Goal: Use online tool/utility: Use online tool/utility

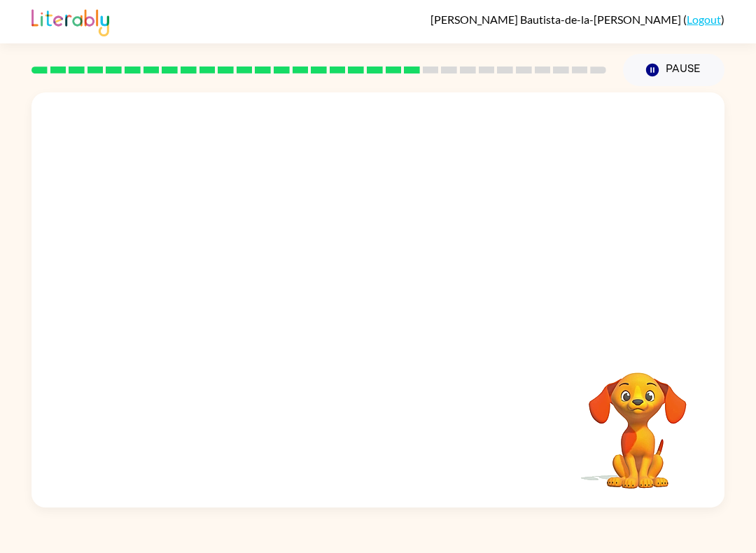
click at [214, 309] on video "Your browser must support playing .mp4 files to use Literably. Please try using…" at bounding box center [377, 217] width 693 height 251
click at [367, 304] on icon "button" at bounding box center [378, 307] width 24 height 24
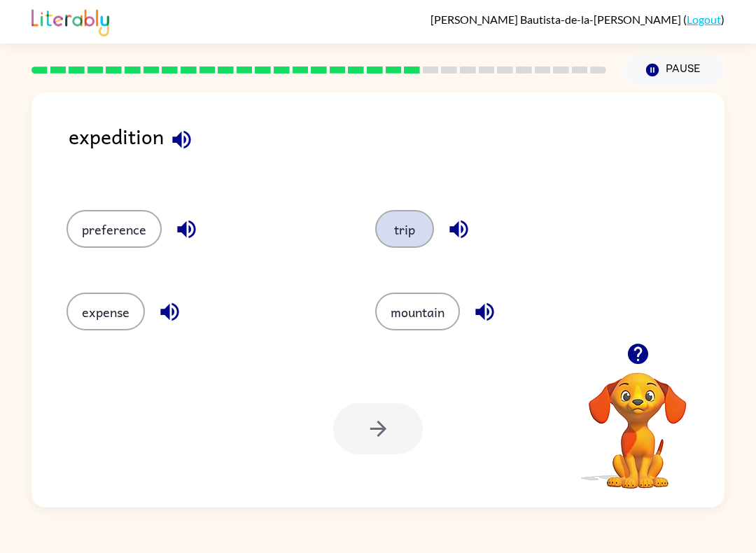
click at [405, 214] on button "trip" at bounding box center [404, 229] width 59 height 38
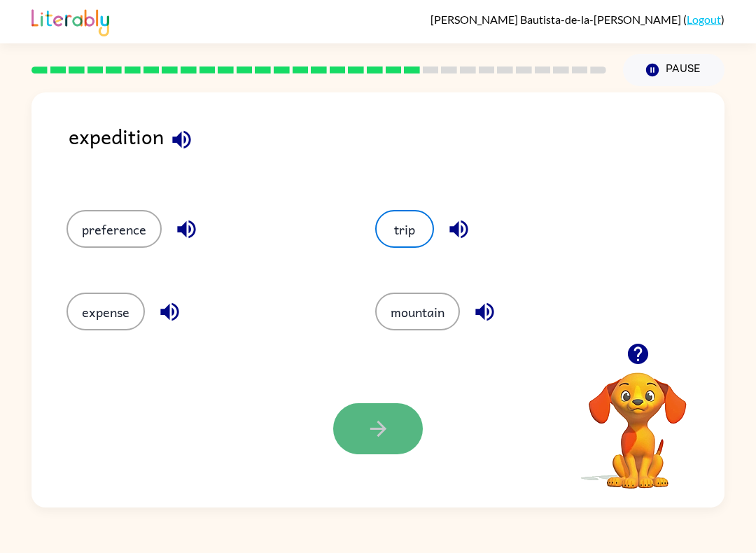
click at [390, 426] on icon "button" at bounding box center [378, 428] width 24 height 24
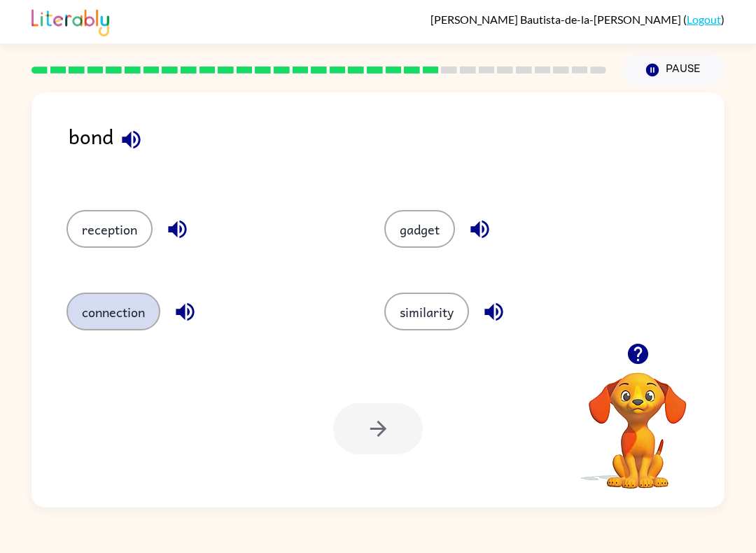
click at [107, 328] on button "connection" at bounding box center [113, 312] width 94 height 38
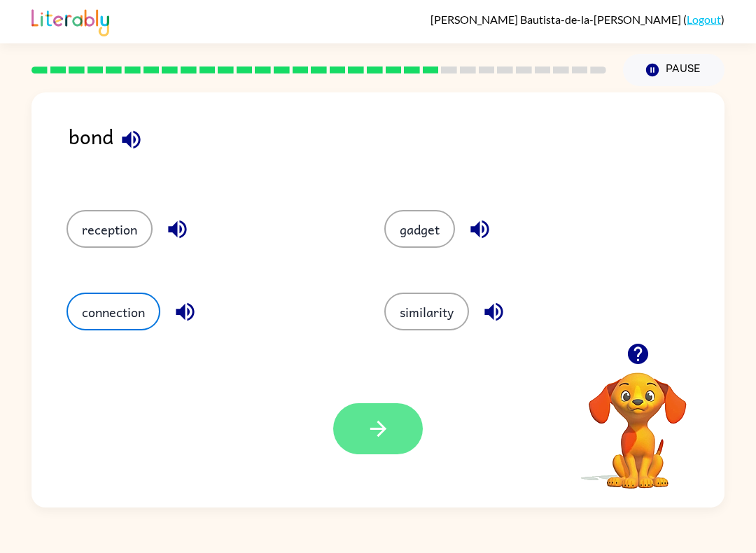
click at [400, 425] on button "button" at bounding box center [378, 428] width 90 height 51
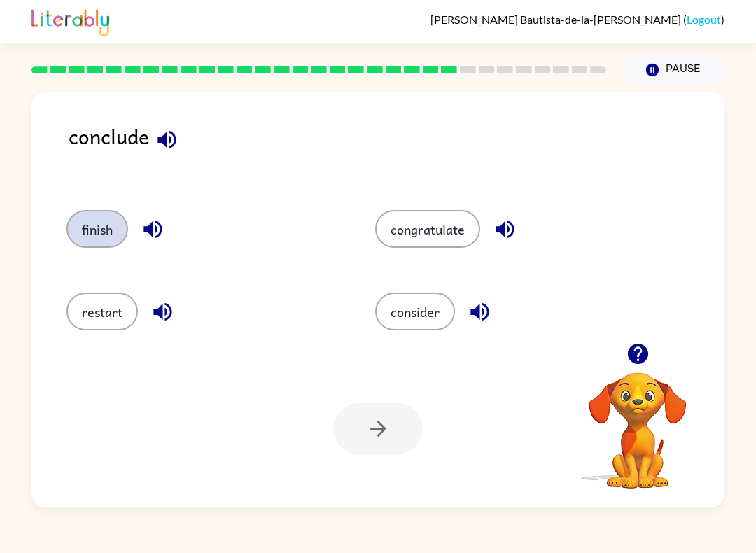
click at [94, 226] on button "finish" at bounding box center [97, 229] width 62 height 38
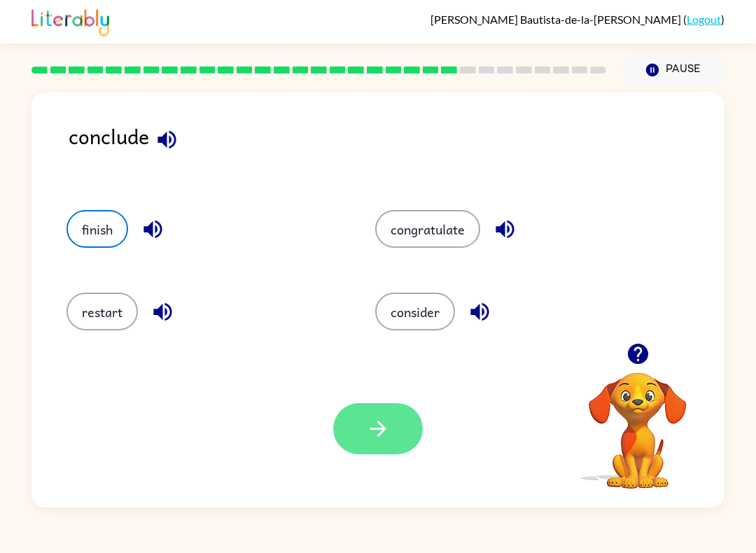
click at [366, 428] on icon "button" at bounding box center [378, 428] width 24 height 24
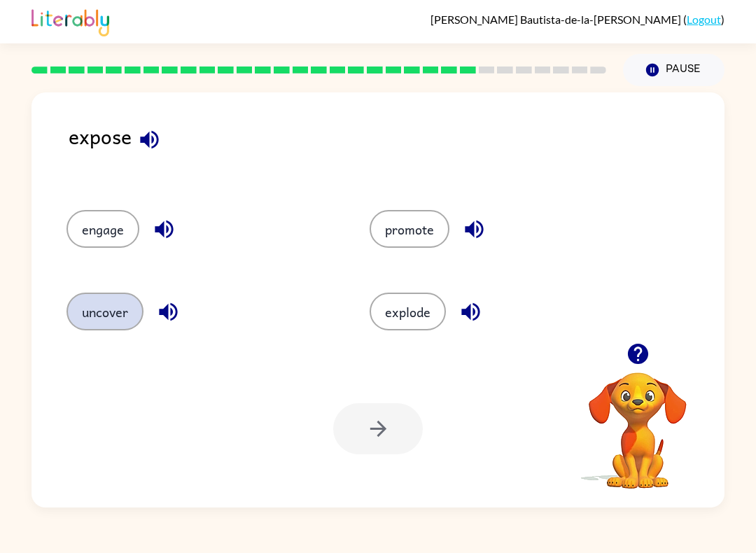
click at [114, 321] on button "uncover" at bounding box center [104, 312] width 77 height 38
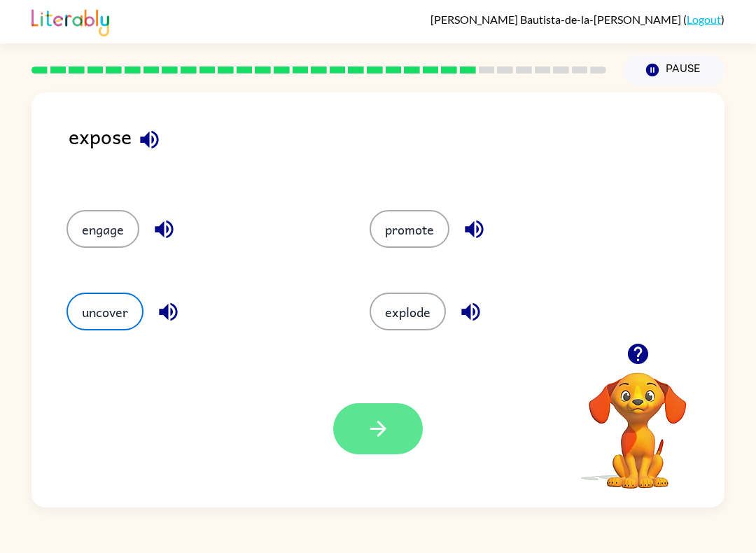
click at [376, 419] on icon "button" at bounding box center [378, 428] width 24 height 24
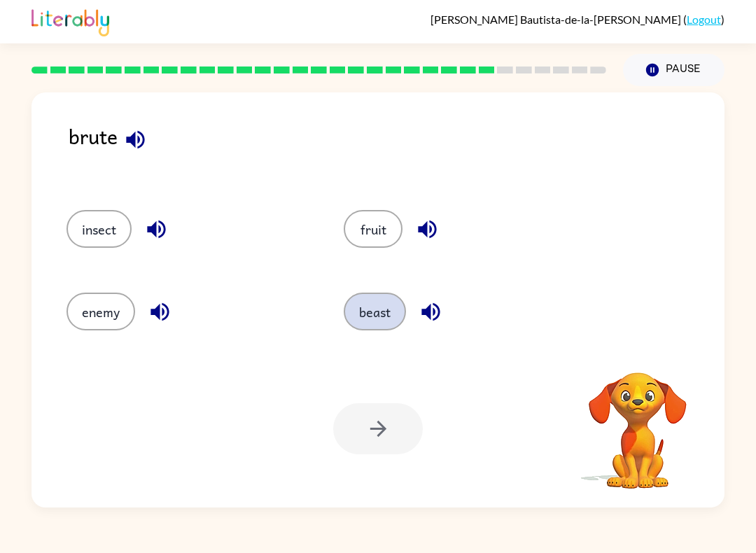
click at [383, 308] on button "beast" at bounding box center [375, 312] width 62 height 38
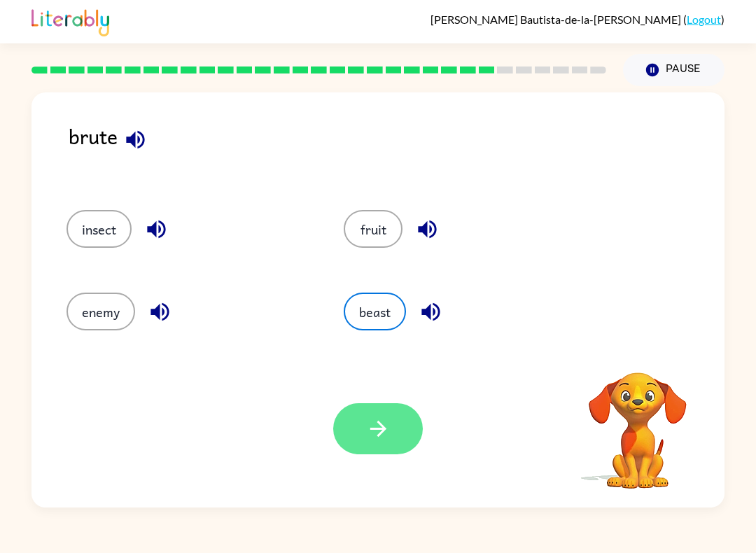
click at [379, 410] on button "button" at bounding box center [378, 428] width 90 height 51
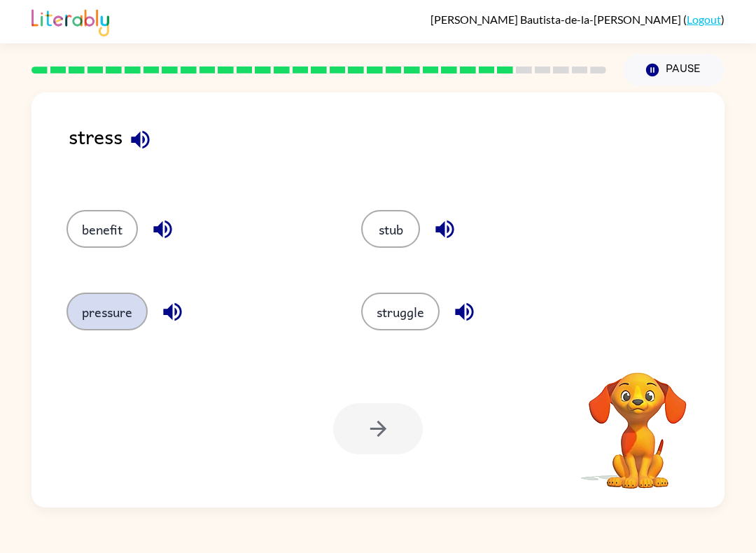
click at [120, 330] on button "pressure" at bounding box center [106, 312] width 81 height 38
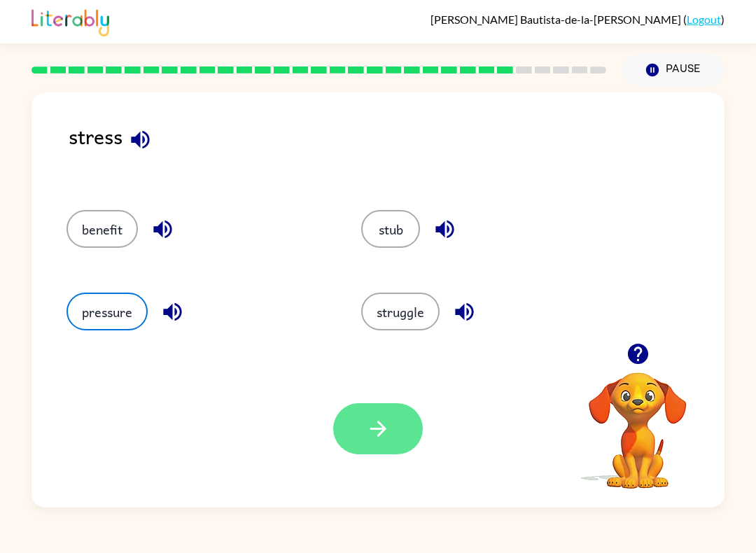
click at [354, 423] on button "button" at bounding box center [378, 428] width 90 height 51
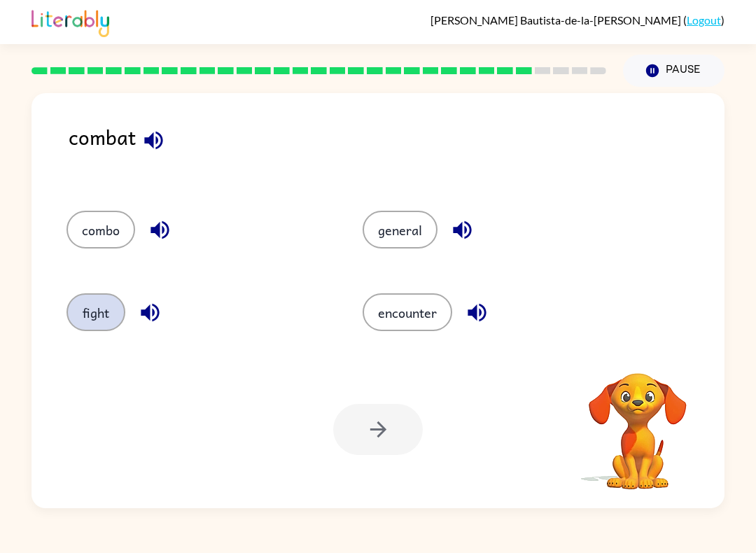
click at [101, 324] on button "fight" at bounding box center [95, 312] width 59 height 38
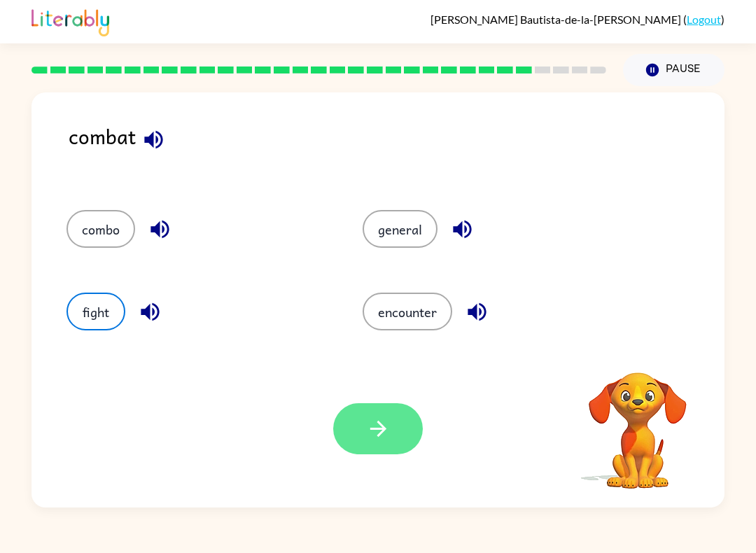
click at [363, 433] on button "button" at bounding box center [378, 428] width 90 height 51
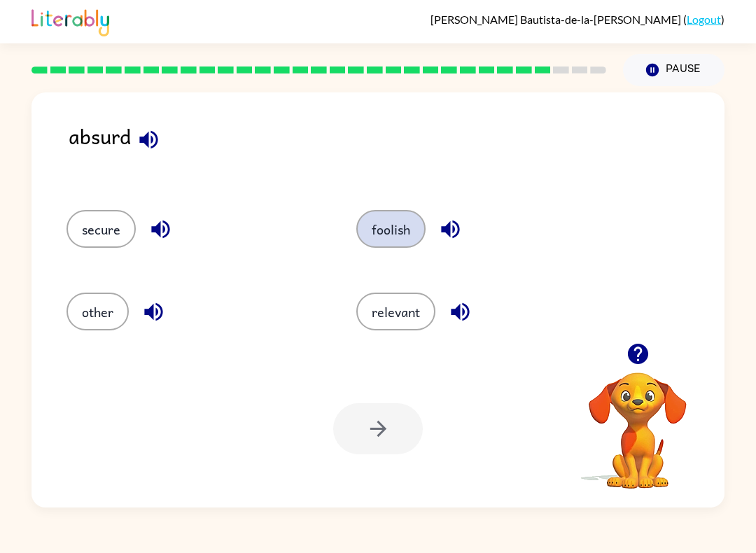
click at [379, 220] on button "foolish" at bounding box center [390, 229] width 69 height 38
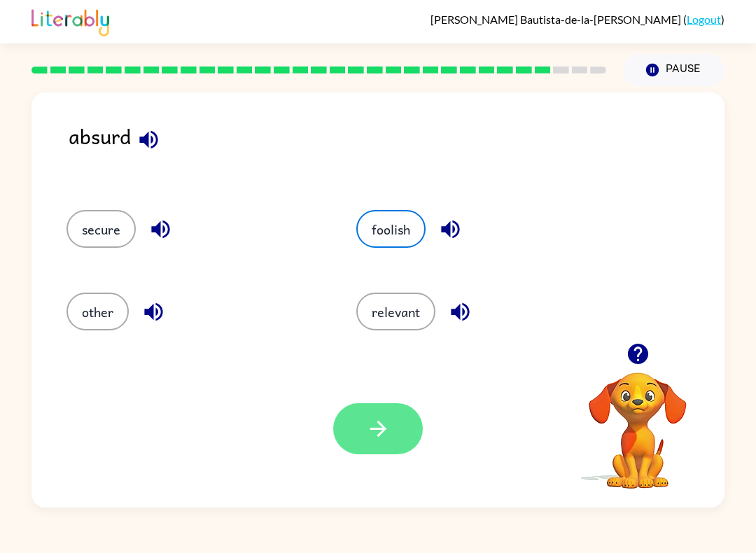
click at [392, 447] on button "button" at bounding box center [378, 428] width 90 height 51
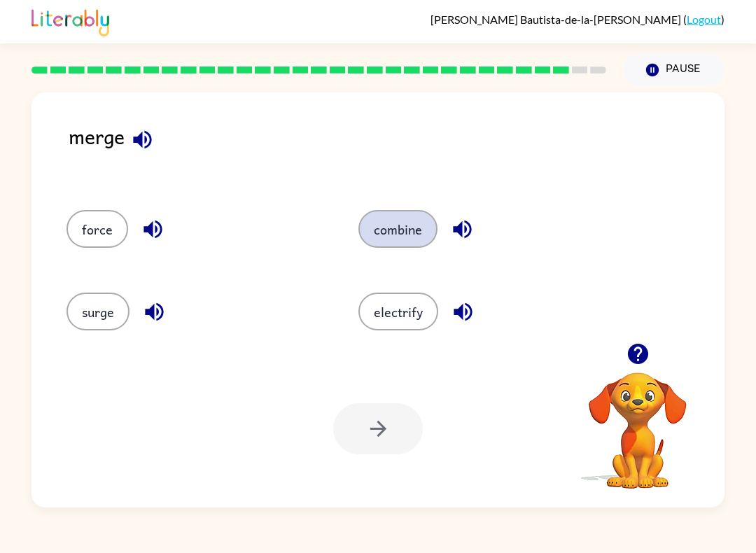
click at [418, 230] on button "combine" at bounding box center [397, 229] width 79 height 38
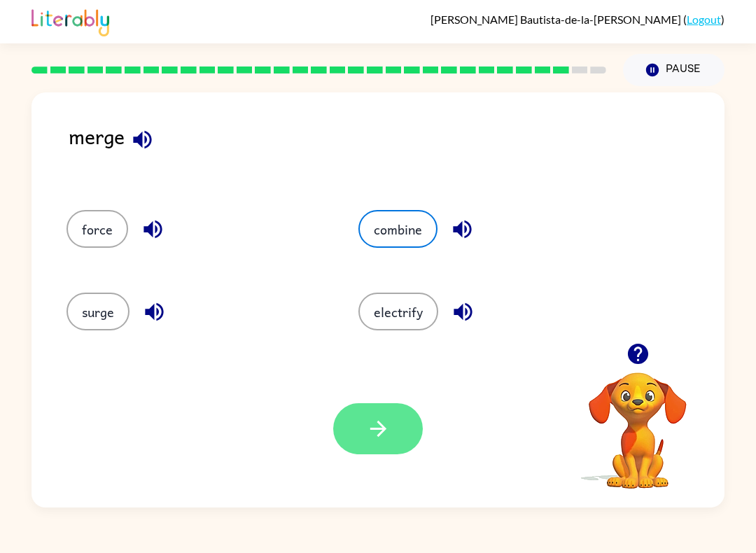
click at [409, 435] on button "button" at bounding box center [378, 428] width 90 height 51
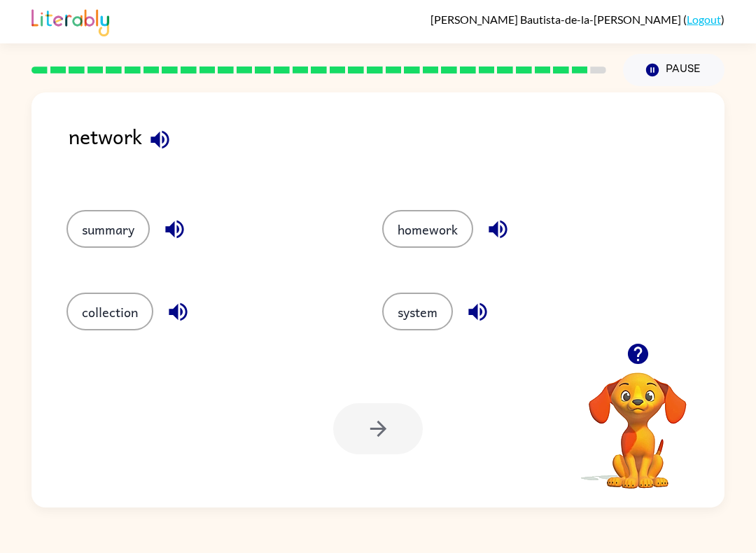
click at [385, 407] on div at bounding box center [378, 428] width 90 height 51
click at [432, 308] on button "system" at bounding box center [417, 312] width 71 height 38
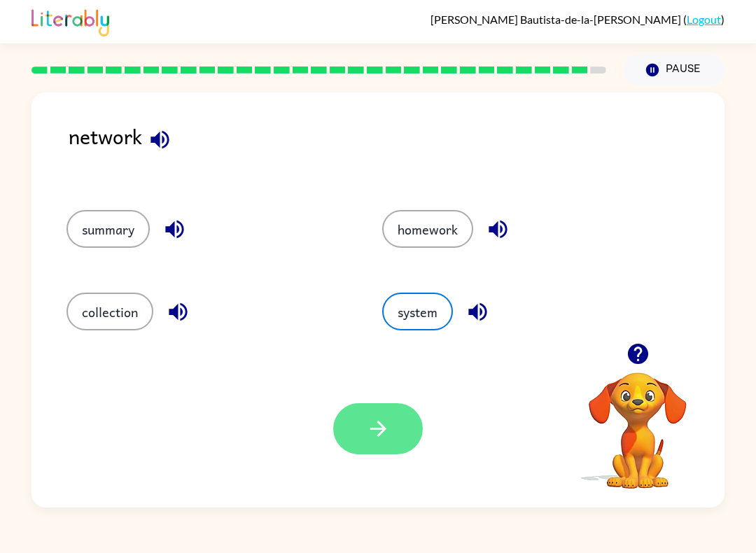
click at [388, 413] on button "button" at bounding box center [378, 428] width 90 height 51
